Goal: Check status: Check status

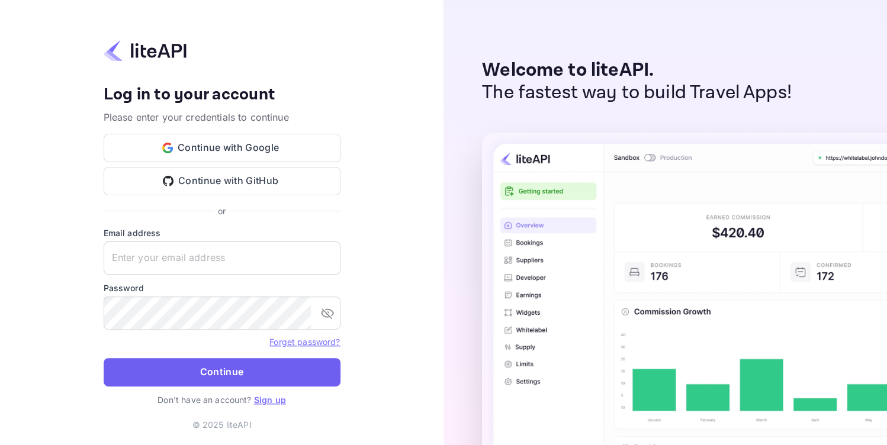
type input "[EMAIL_ADDRESS][DOMAIN_NAME]"
click at [264, 370] on button "Continue" at bounding box center [222, 372] width 237 height 28
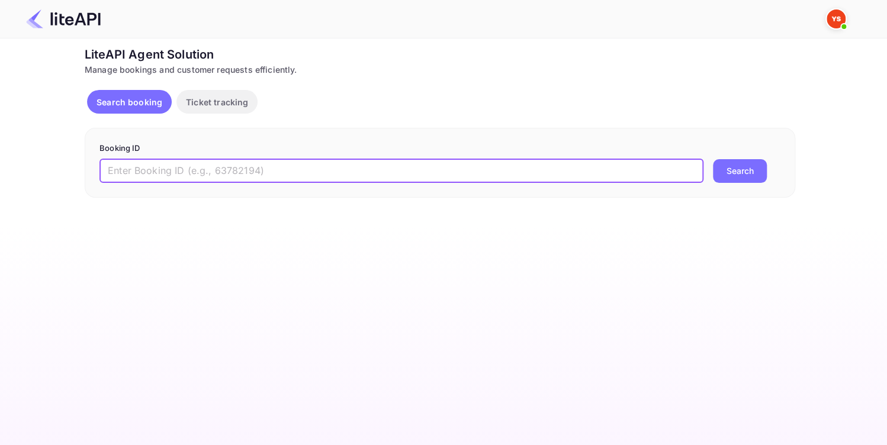
click at [176, 168] on input "text" at bounding box center [402, 171] width 604 height 24
paste input "8954509"
type input "8954509"
click at [735, 177] on button "Search" at bounding box center [740, 171] width 54 height 24
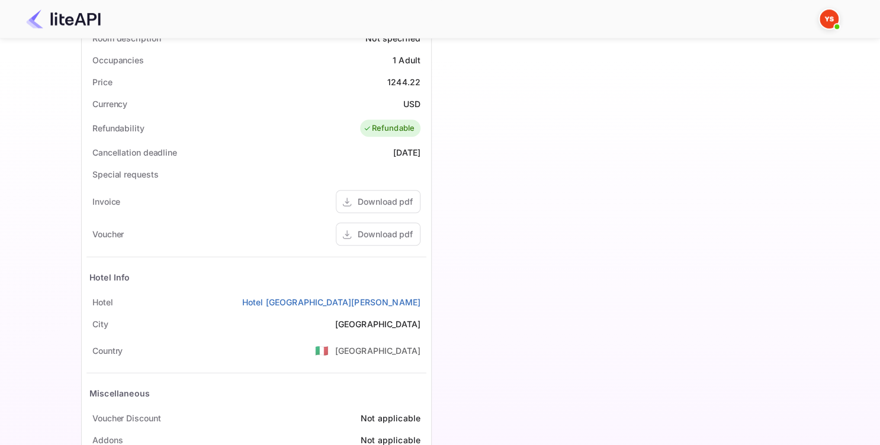
scroll to position [379, 0]
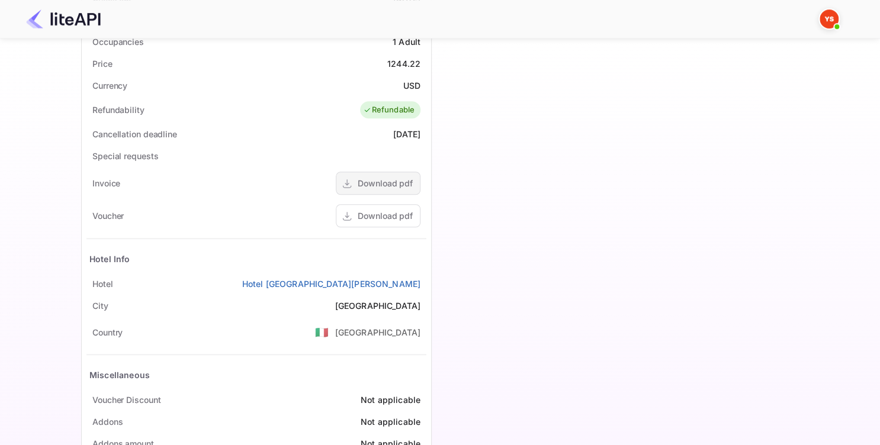
click at [370, 188] on div "Download pdf" at bounding box center [385, 183] width 55 height 12
click at [393, 219] on div "Download pdf" at bounding box center [385, 216] width 55 height 12
